Goal: Navigation & Orientation: Find specific page/section

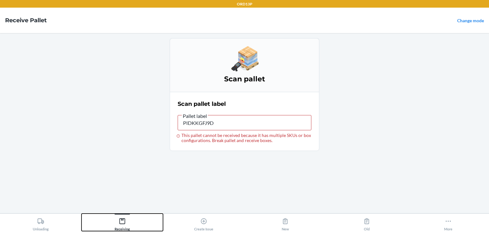
click at [126, 224] on div "Receiving" at bounding box center [122, 224] width 15 height 16
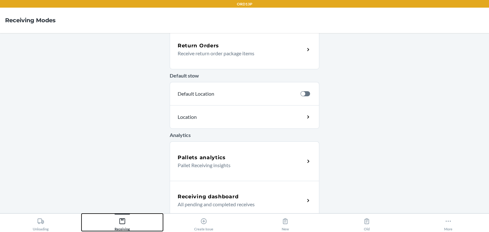
scroll to position [211, 0]
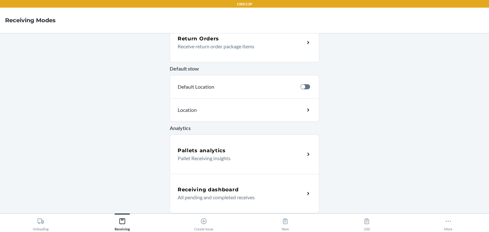
click at [228, 191] on h5 "Receiving dashboard" at bounding box center [208, 190] width 61 height 8
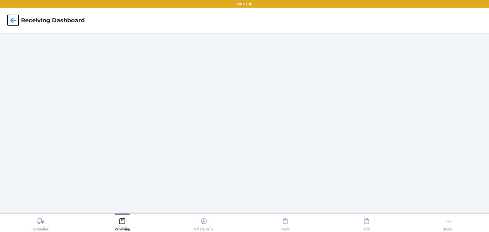
click at [10, 21] on icon at bounding box center [13, 20] width 11 height 11
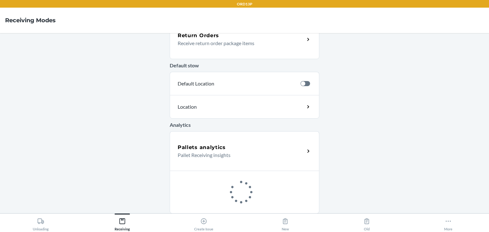
scroll to position [211, 0]
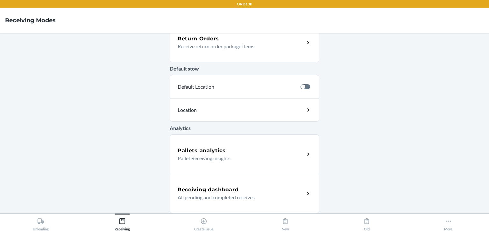
click at [221, 194] on p "All pending and completed receives" at bounding box center [239, 198] width 122 height 8
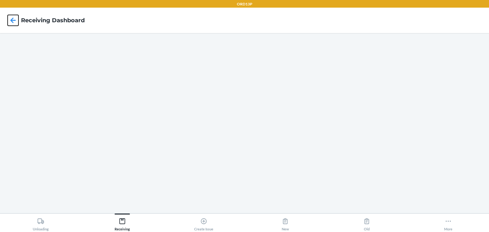
click at [14, 18] on icon at bounding box center [13, 20] width 11 height 11
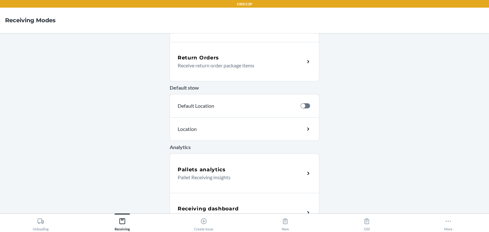
scroll to position [211, 0]
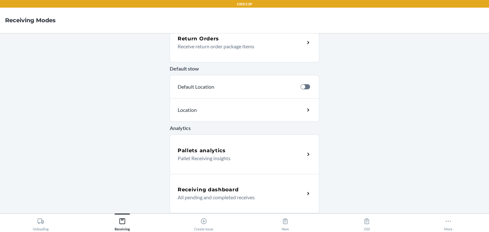
click at [224, 188] on h5 "Receiving dashboard" at bounding box center [208, 190] width 61 height 8
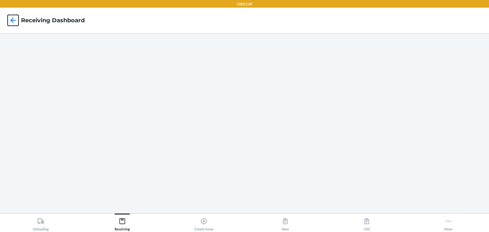
click at [13, 20] on icon at bounding box center [13, 20] width 5 height 5
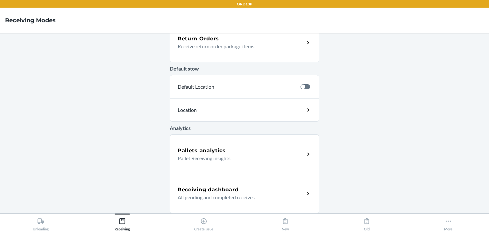
scroll to position [211, 0]
click at [259, 199] on p "All pending and completed receives" at bounding box center [239, 198] width 122 height 8
